Goal: Task Accomplishment & Management: Manage account settings

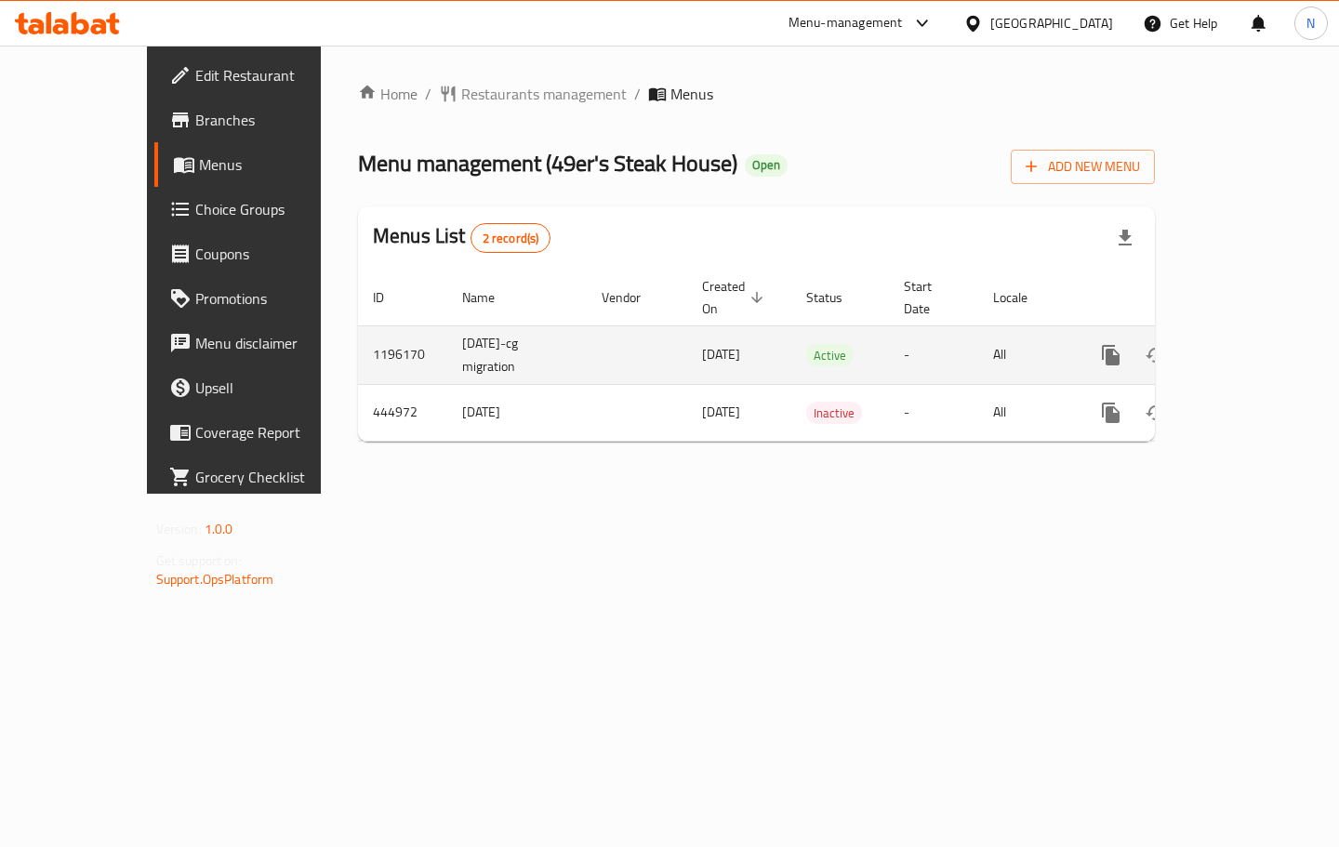
click at [1256, 344] on icon "enhanced table" at bounding box center [1245, 355] width 22 height 22
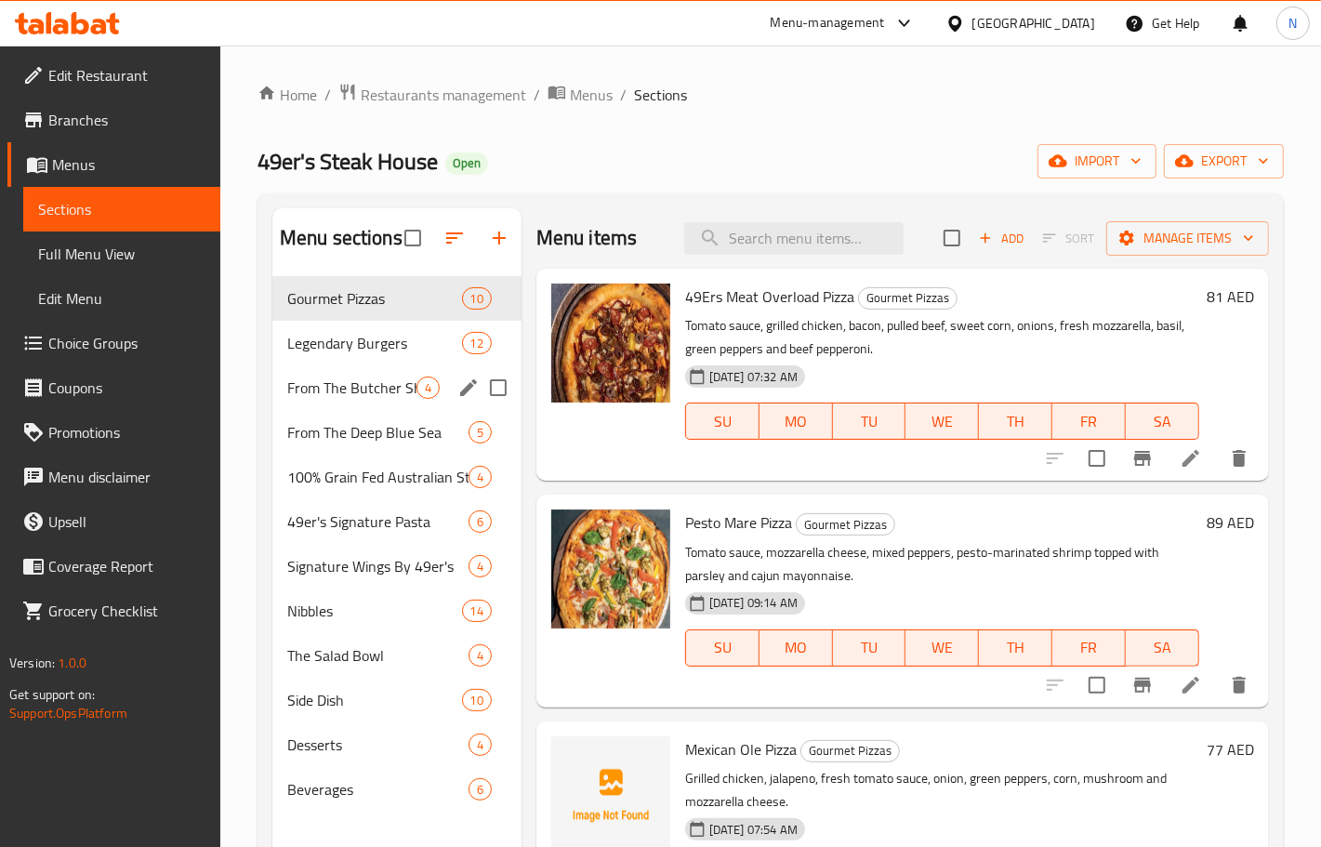
click at [377, 403] on div "From The Butcher Shop 4" at bounding box center [396, 387] width 249 height 45
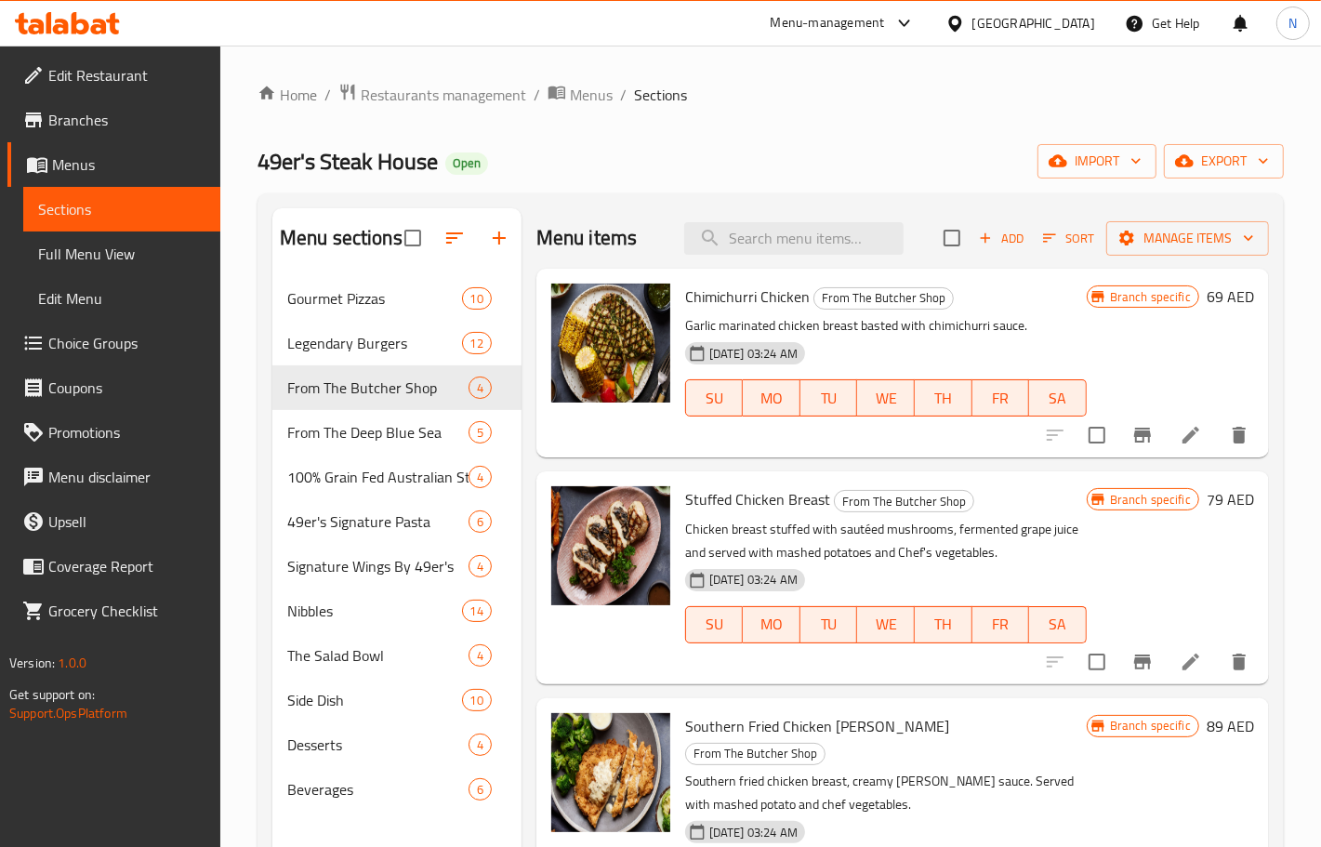
click at [118, 66] on span "Edit Restaurant" at bounding box center [126, 75] width 157 height 22
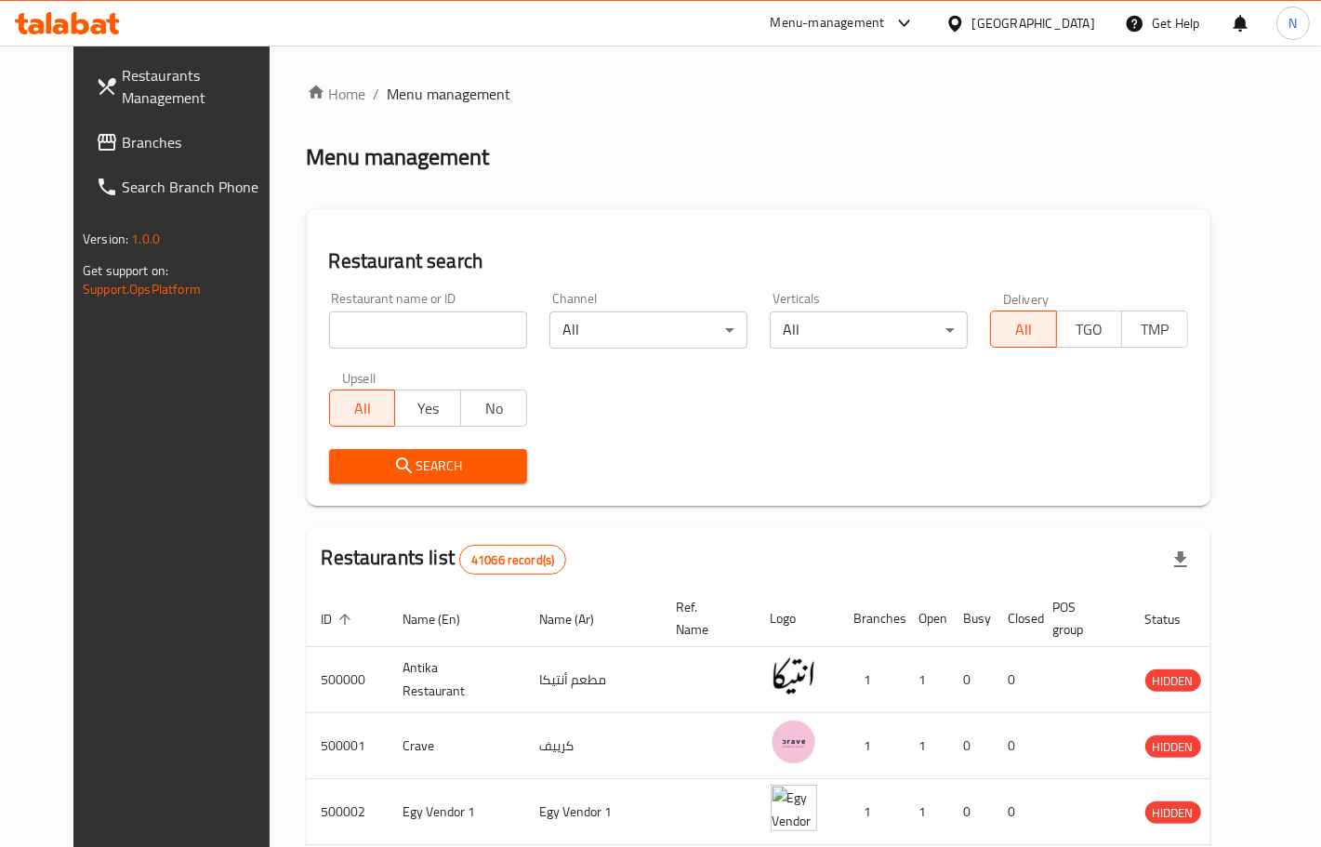
click at [381, 336] on input "search" at bounding box center [428, 329] width 198 height 37
paste input "Rest & Taste"
click at [329, 336] on input "Rest & Taste" at bounding box center [428, 329] width 198 height 37
type input "Rest & Taste"
click at [447, 467] on span "Search" at bounding box center [428, 466] width 168 height 23
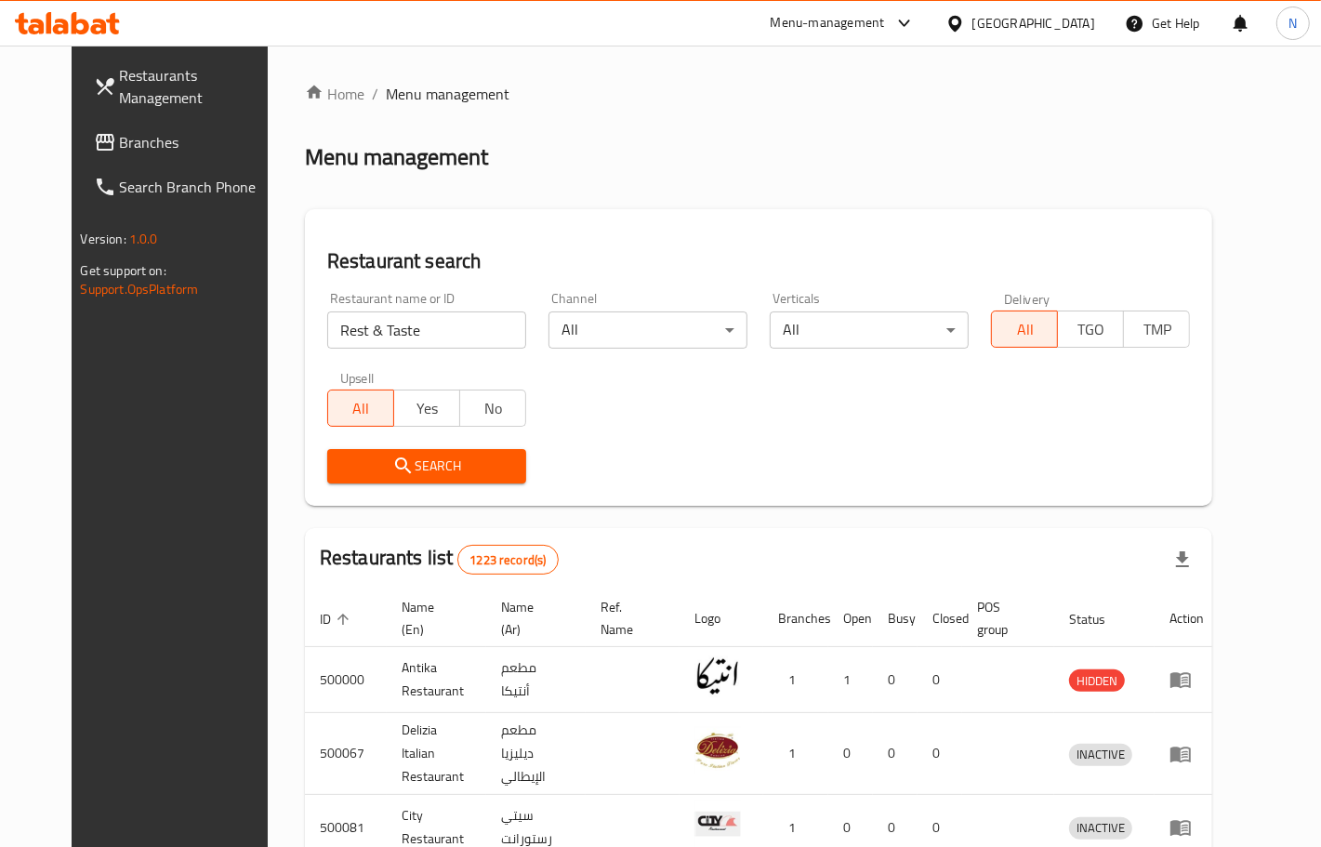
click at [1085, 19] on div "Egypt" at bounding box center [1034, 23] width 123 height 20
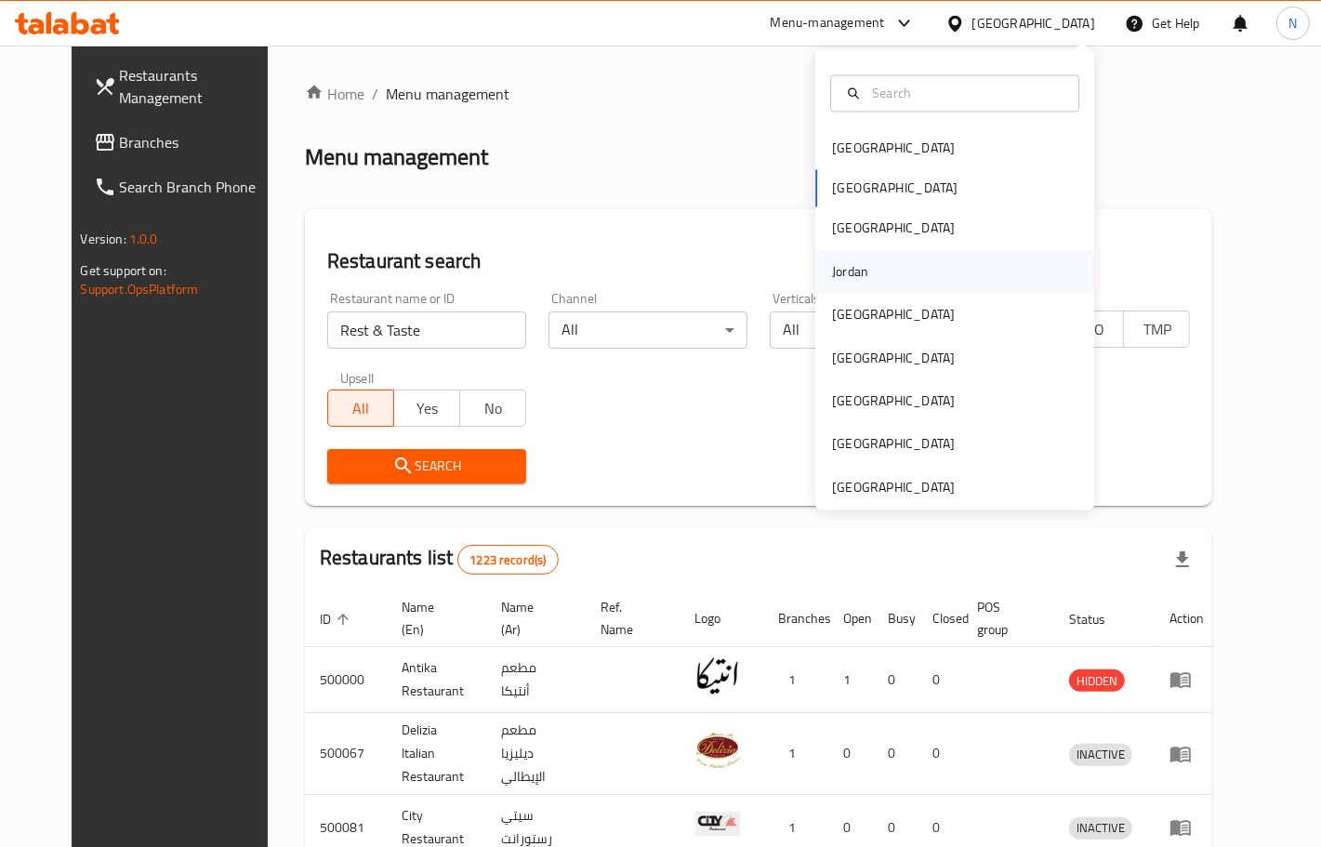
click at [867, 270] on div "Jordan" at bounding box center [954, 271] width 279 height 43
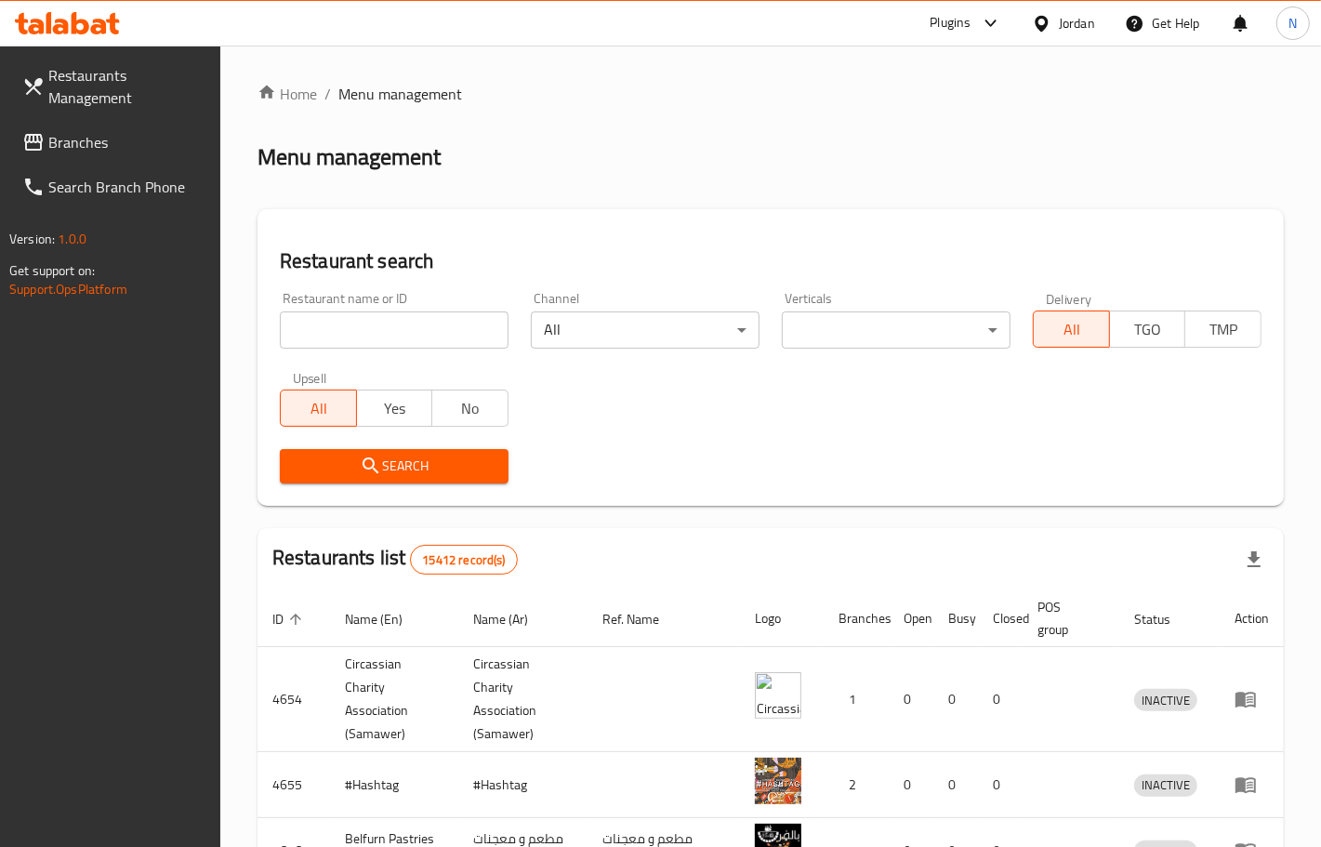
click at [359, 317] on input "search" at bounding box center [394, 329] width 229 height 37
paste input "28430"
type input "28430"
click at [358, 474] on span "Search" at bounding box center [394, 466] width 199 height 23
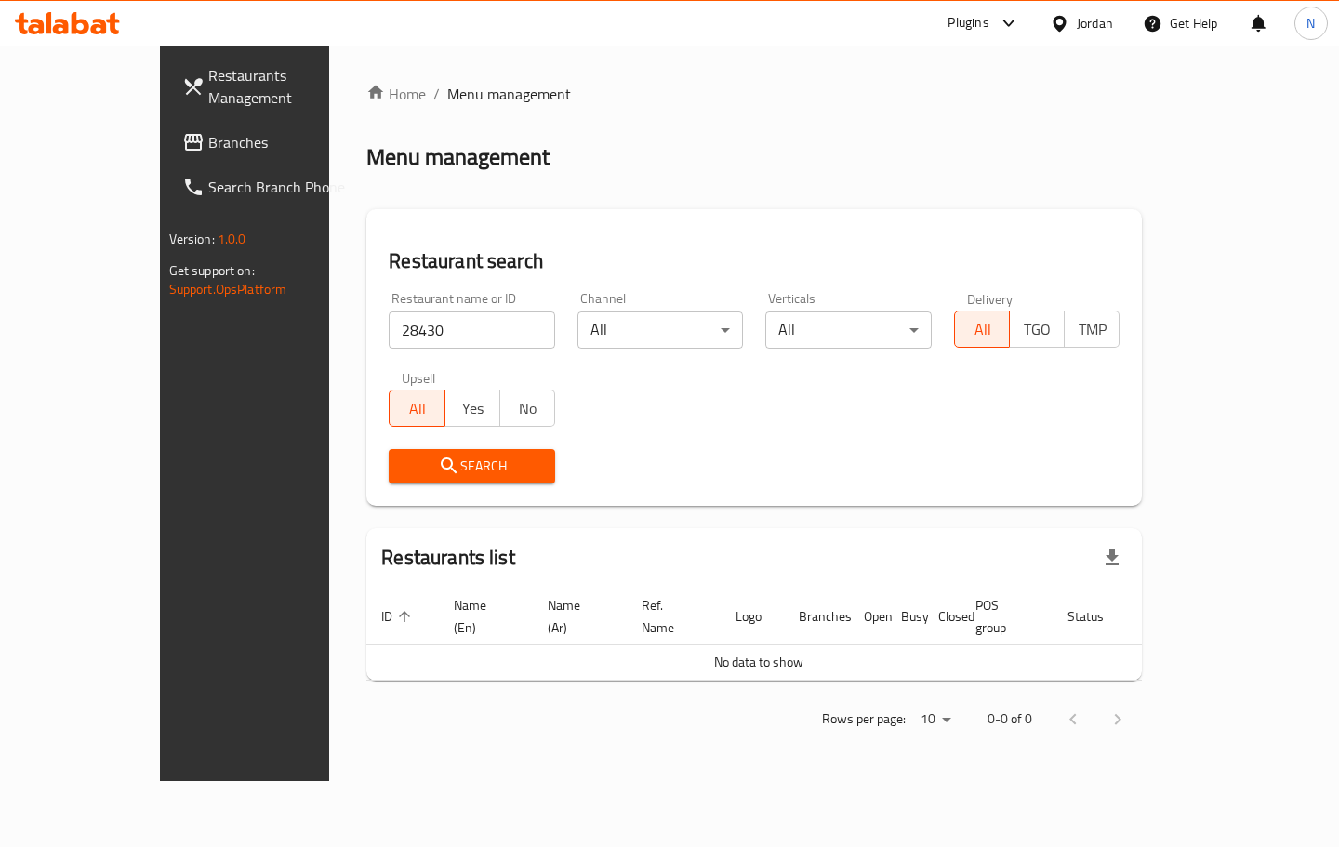
click at [167, 113] on link "Restaurants Management" at bounding box center [275, 86] width 216 height 67
